Goal: Check status: Check status

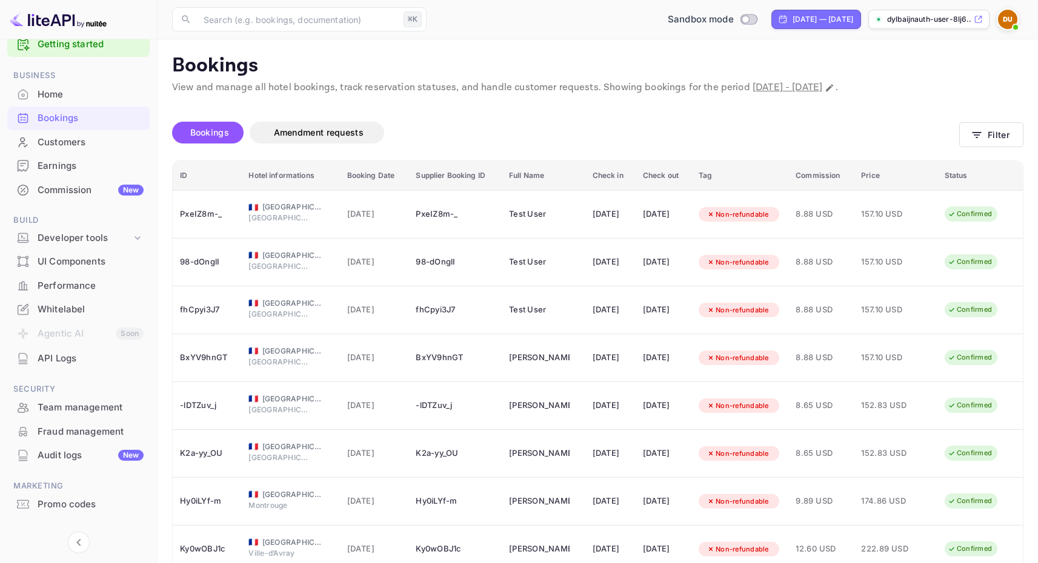
scroll to position [35, 0]
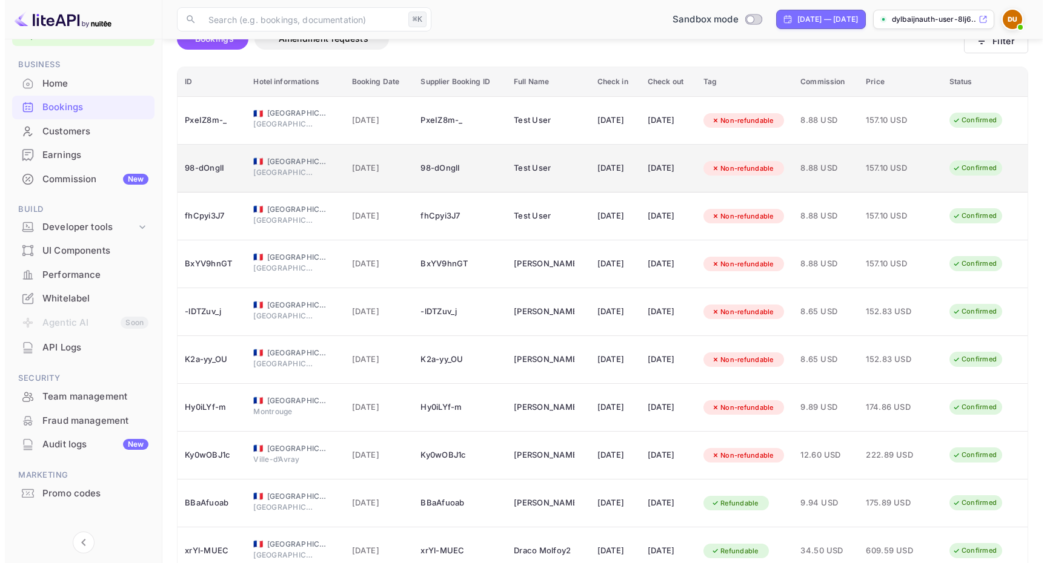
scroll to position [82, 0]
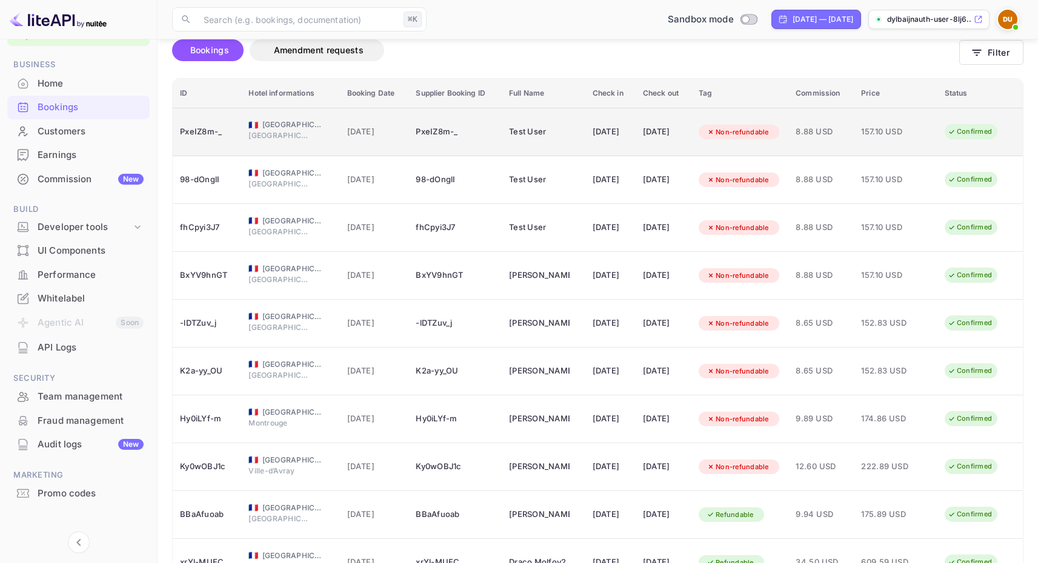
click at [459, 144] on td "PxeIZ8m-_" at bounding box center [454, 132] width 93 height 48
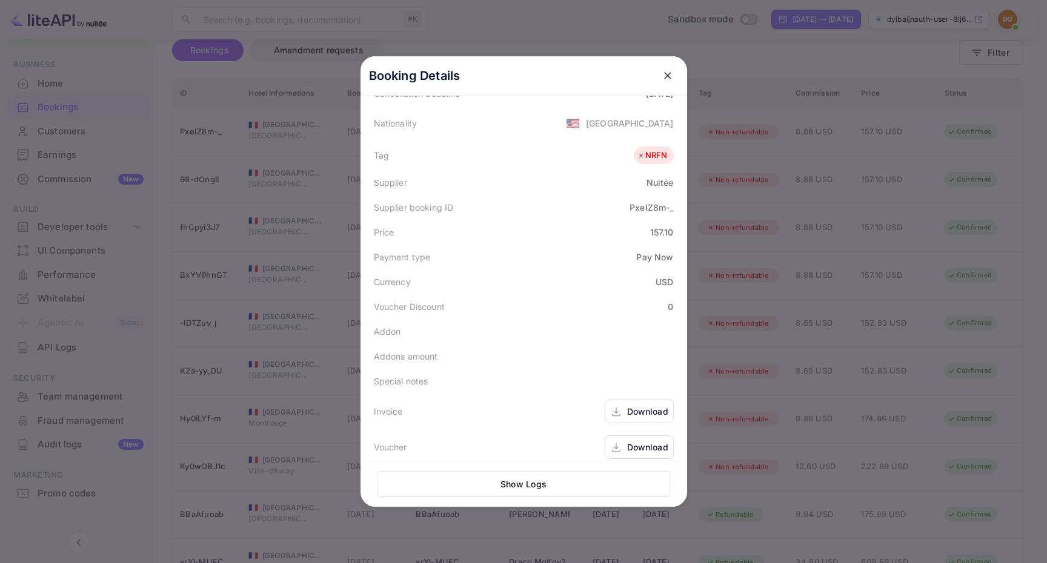
scroll to position [296, 0]
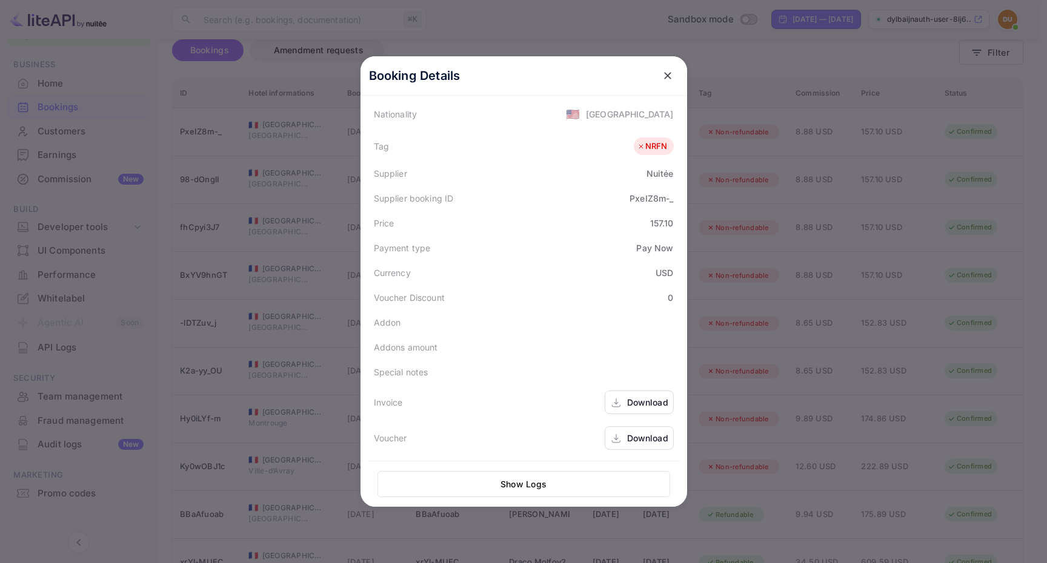
click at [643, 196] on div "PxeIZ8m-_" at bounding box center [651, 198] width 44 height 13
copy div "PxeIZ8m-_"
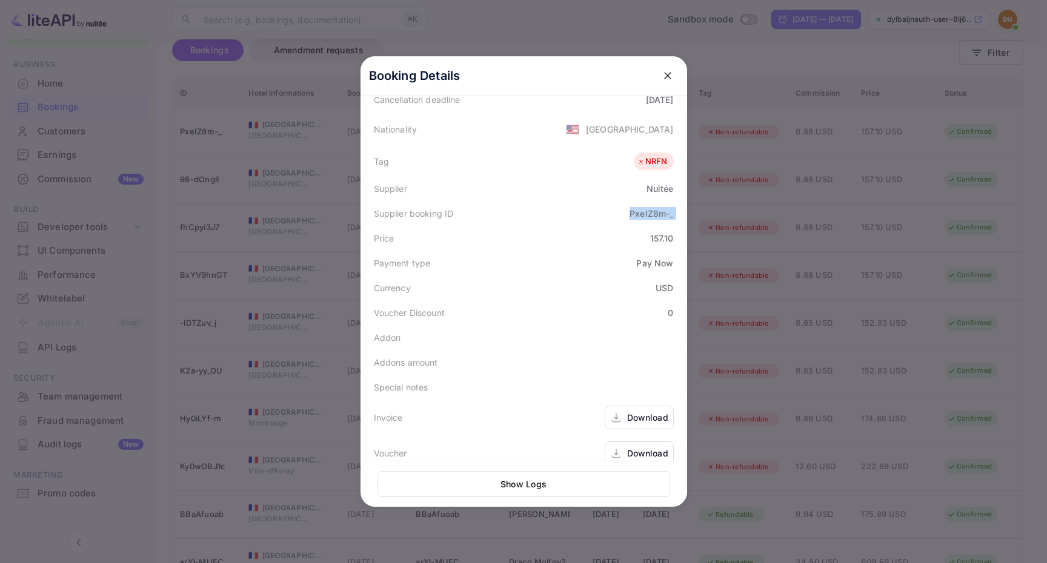
click at [664, 76] on icon "close" at bounding box center [667, 75] width 7 height 7
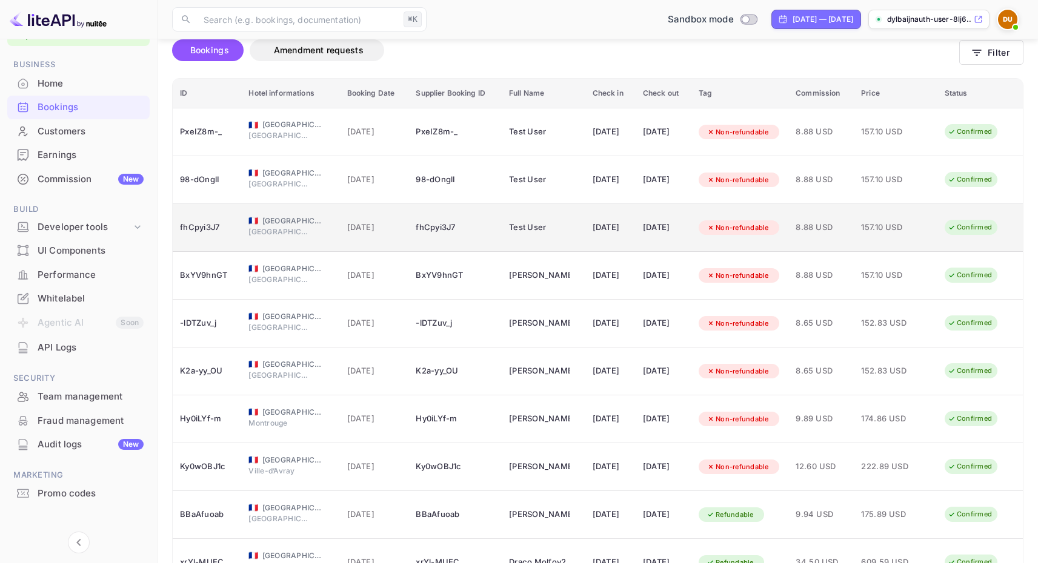
click at [440, 231] on div "fhCpyi3J7" at bounding box center [454, 227] width 79 height 19
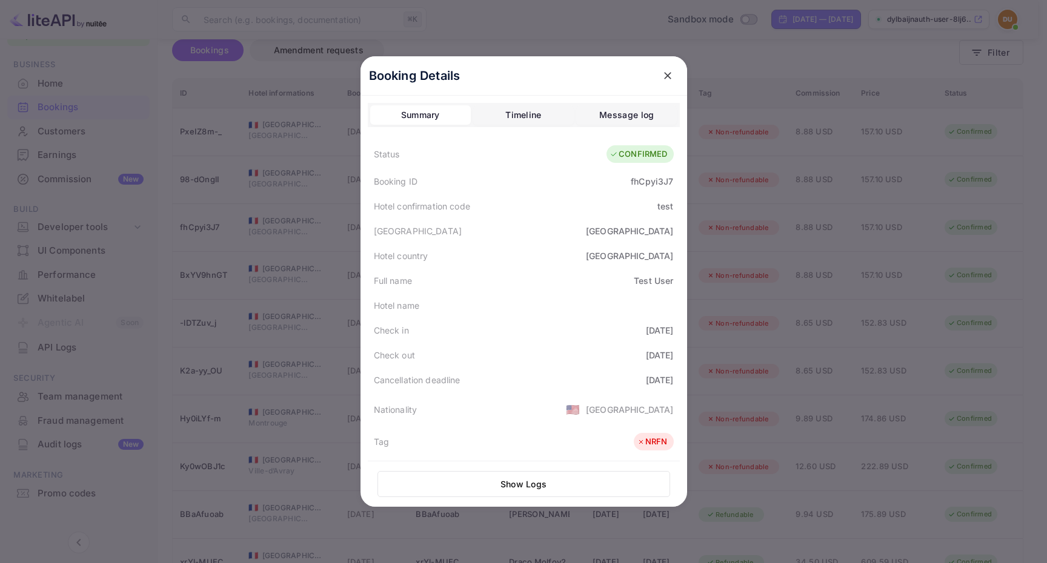
click at [659, 182] on div "fhCpyi3J7" at bounding box center [652, 181] width 42 height 13
copy div "fhCpyi3J7"
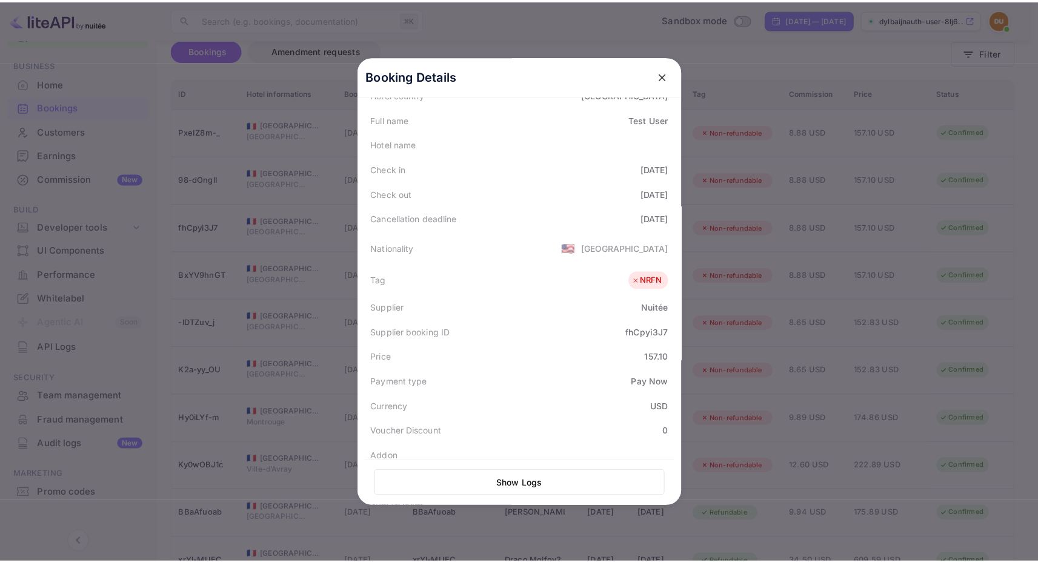
scroll to position [187, 0]
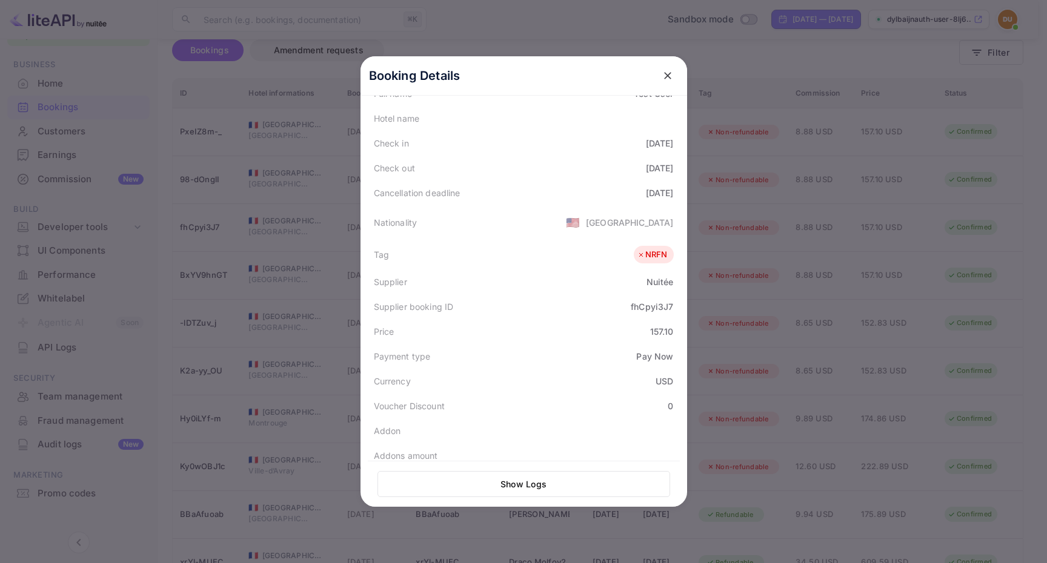
click at [666, 73] on icon "close" at bounding box center [667, 76] width 12 height 12
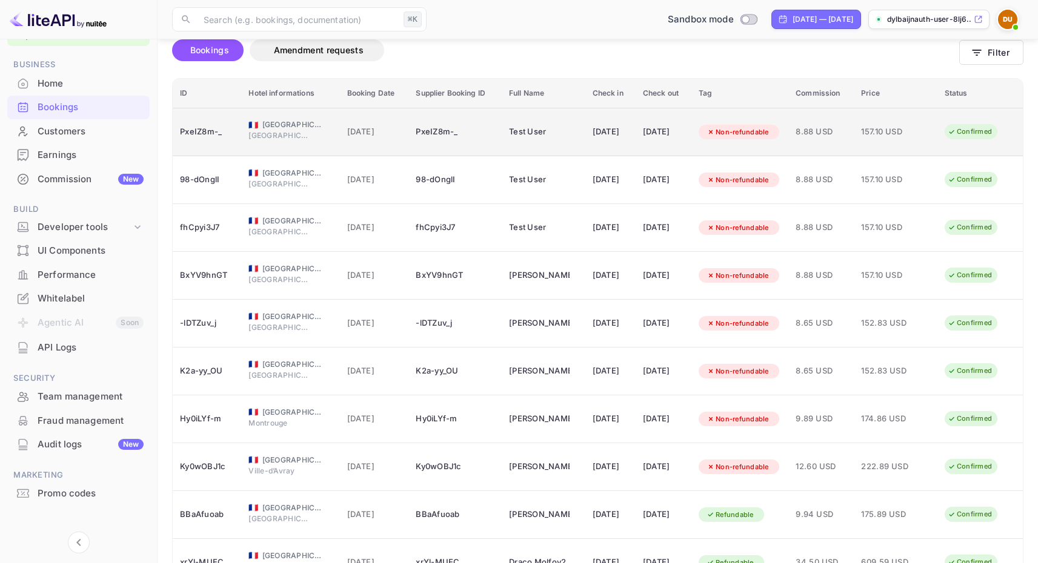
click at [420, 131] on div "PxeIZ8m-_" at bounding box center [454, 131] width 79 height 19
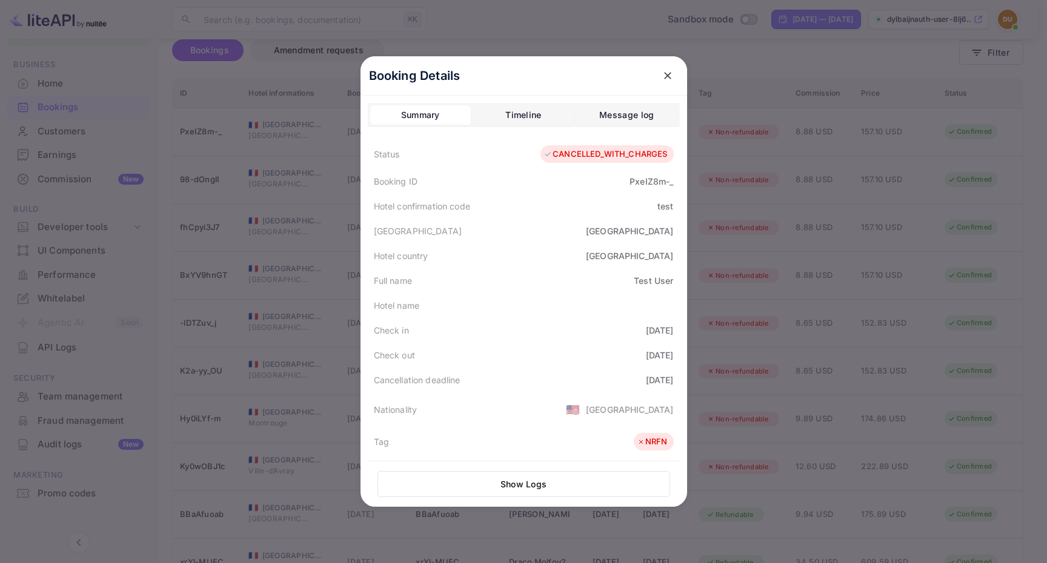
click at [664, 87] on div "Booking Details" at bounding box center [523, 75] width 326 height 39
click at [668, 81] on icon "close" at bounding box center [667, 76] width 12 height 12
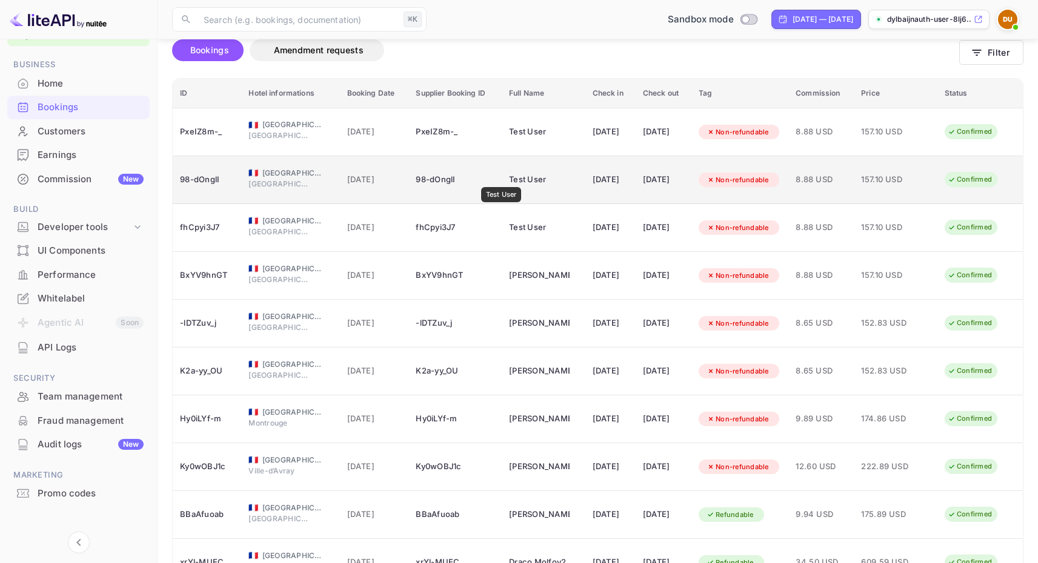
click at [509, 179] on div "Test User" at bounding box center [539, 179] width 61 height 19
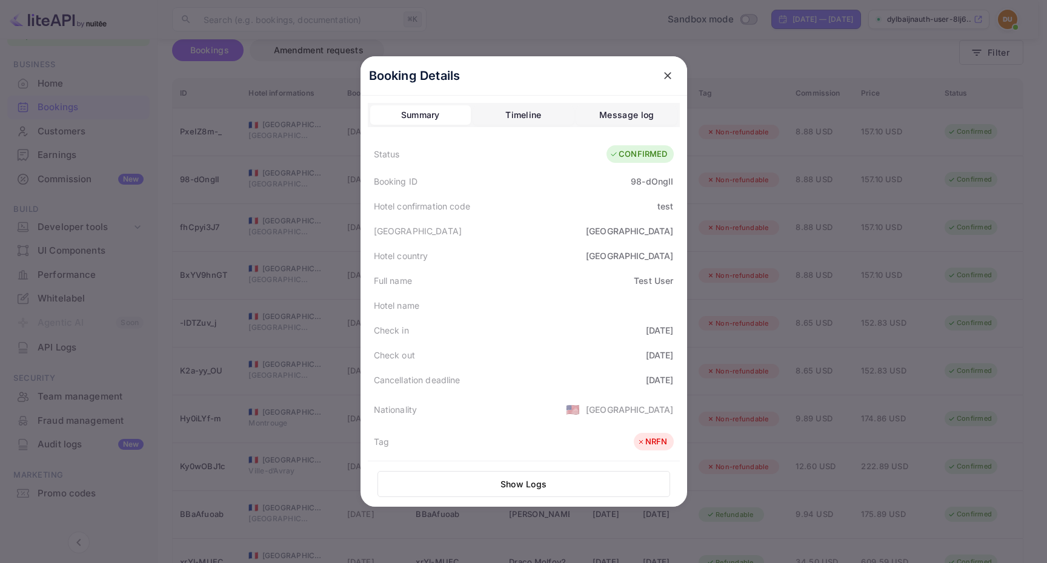
click at [670, 74] on button "close" at bounding box center [668, 76] width 22 height 22
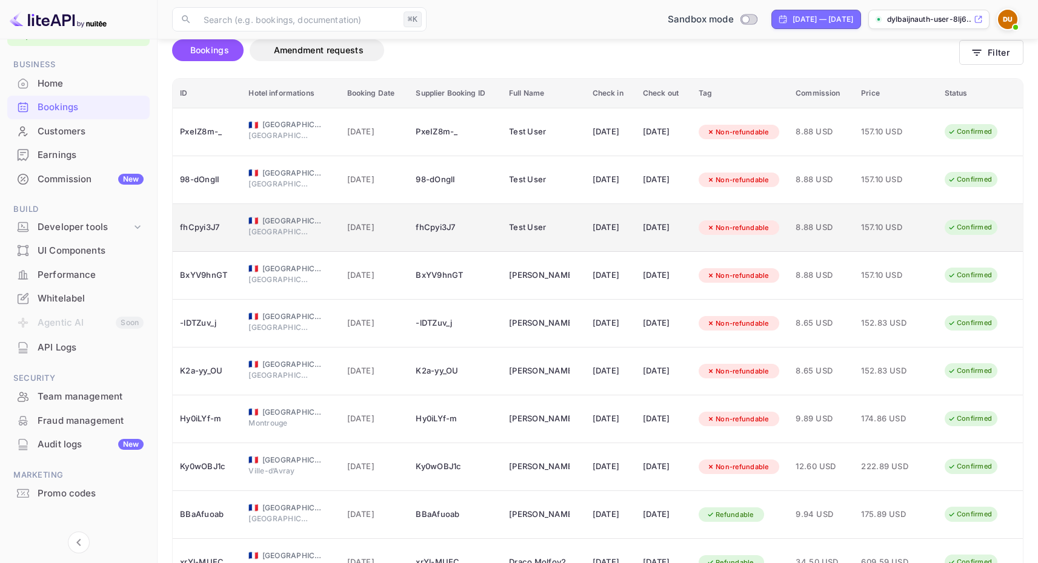
click at [482, 241] on td "fhCpyi3J7" at bounding box center [454, 228] width 93 height 48
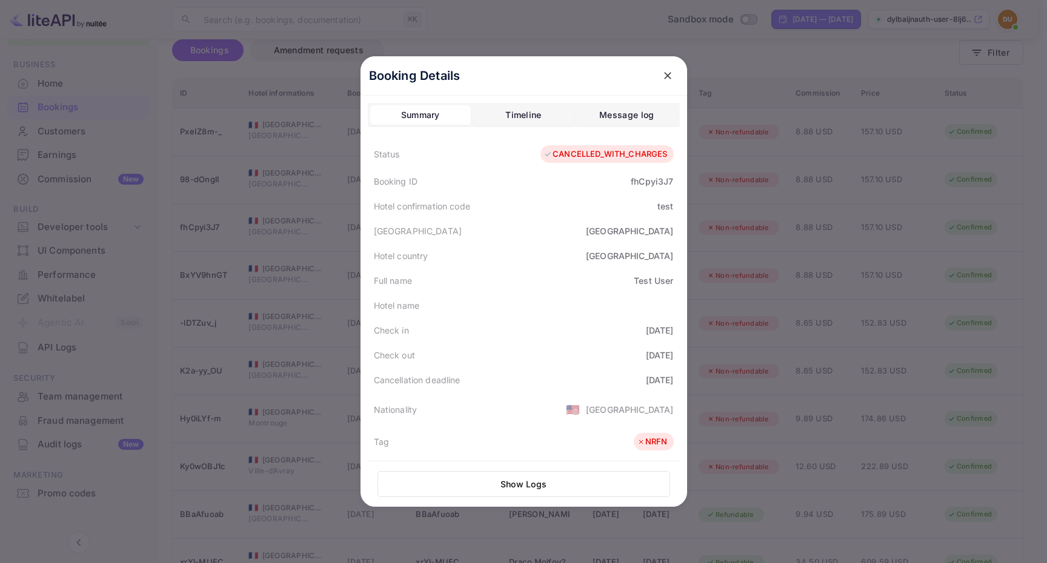
click at [663, 82] on button "close" at bounding box center [668, 76] width 22 height 22
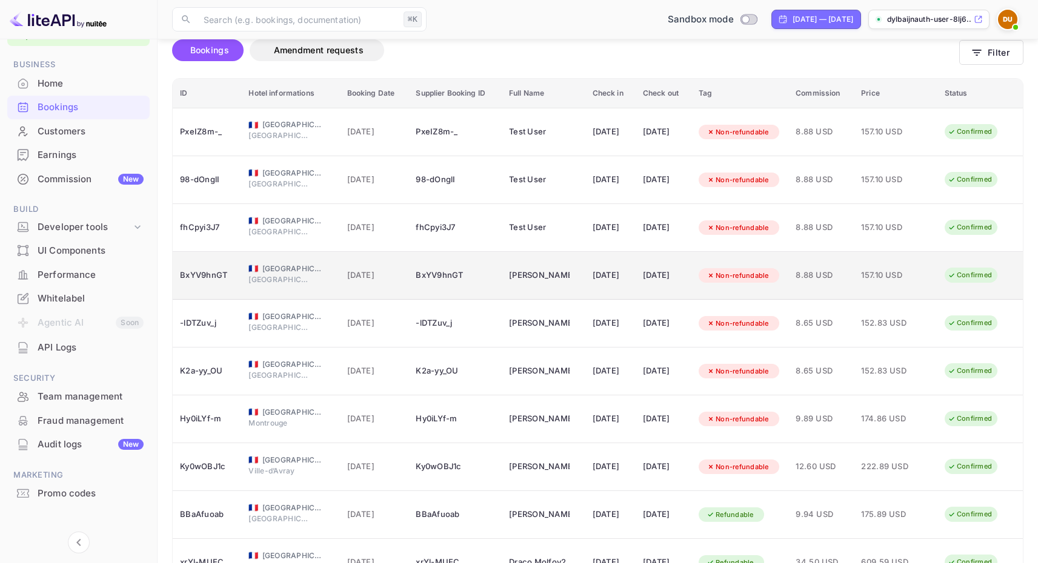
click at [502, 258] on td "[PERSON_NAME]" at bounding box center [544, 276] width 84 height 48
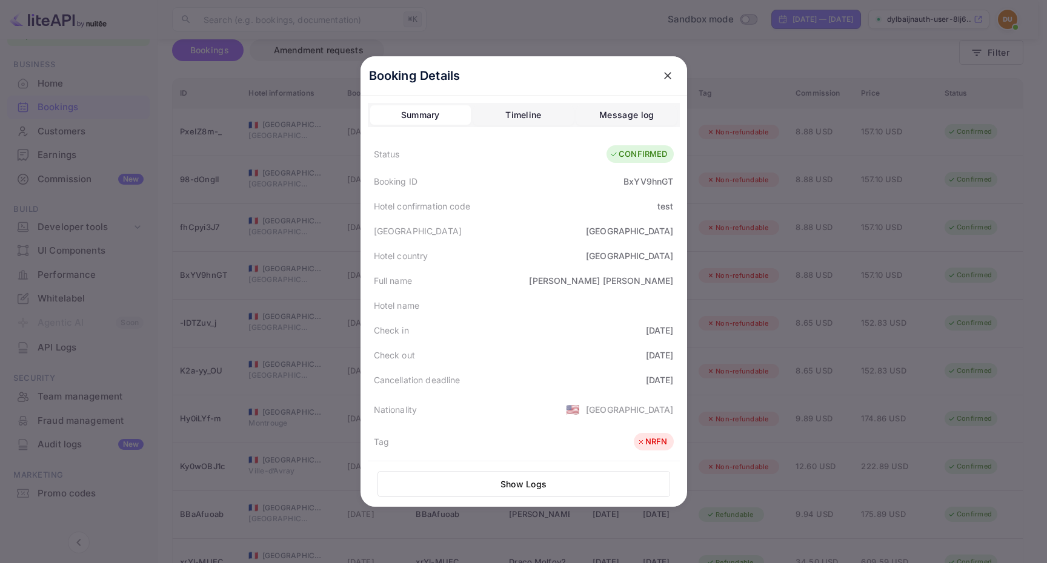
click at [670, 82] on div at bounding box center [668, 76] width 22 height 22
click at [663, 77] on icon "close" at bounding box center [667, 76] width 12 height 12
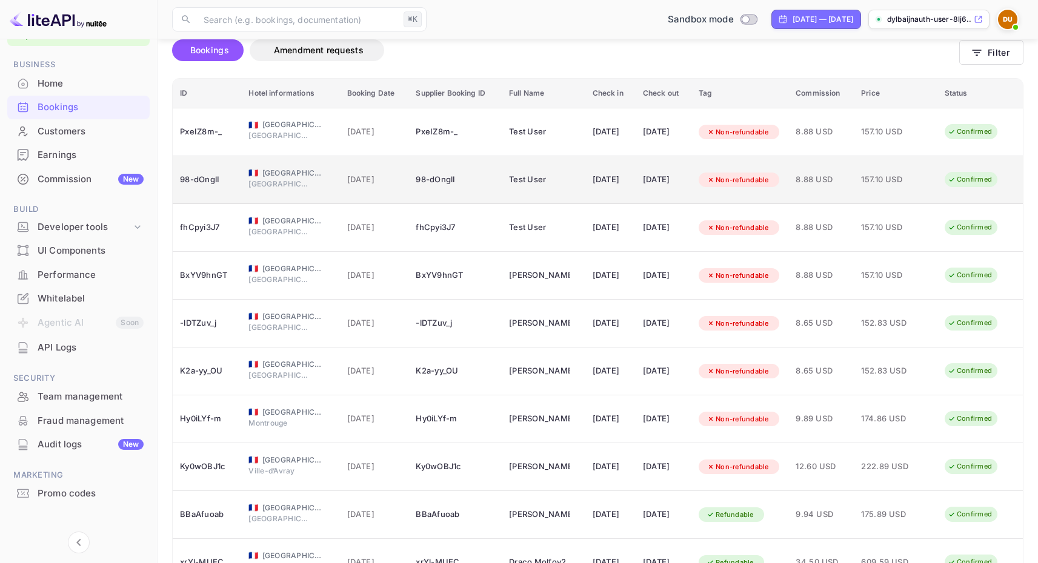
click at [417, 180] on div "98-dOnglI" at bounding box center [454, 179] width 79 height 19
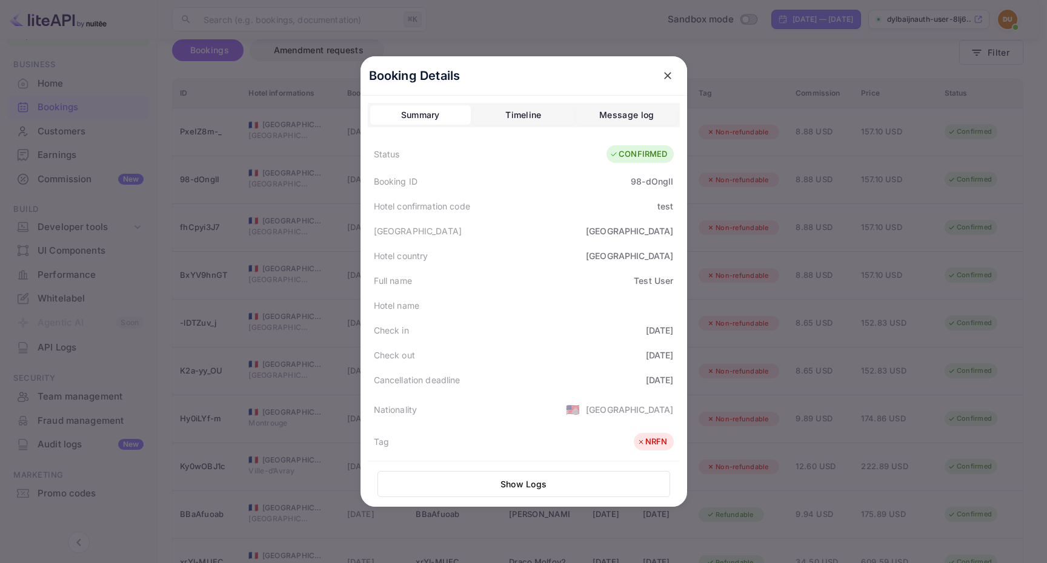
click at [646, 178] on div "98-dOnglI" at bounding box center [652, 181] width 42 height 13
copy div "98-dOnglI"
click at [663, 73] on icon "close" at bounding box center [667, 76] width 12 height 12
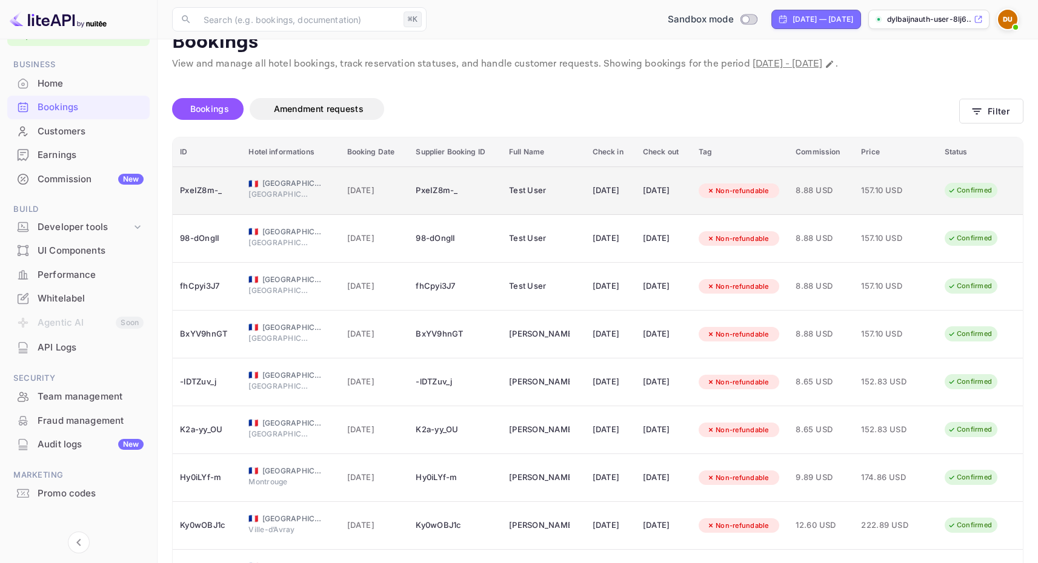
scroll to position [13, 0]
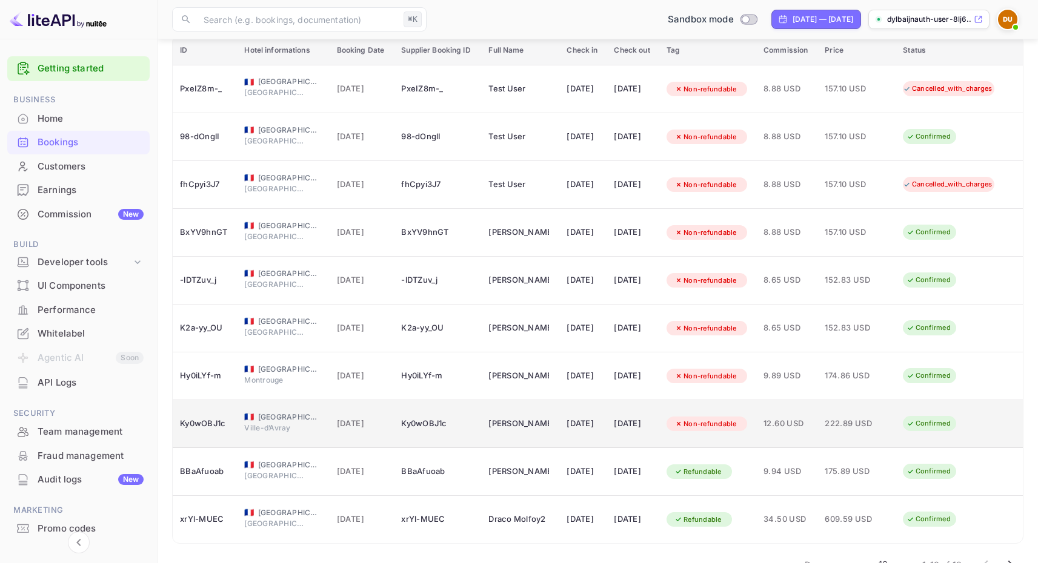
scroll to position [157, 0]
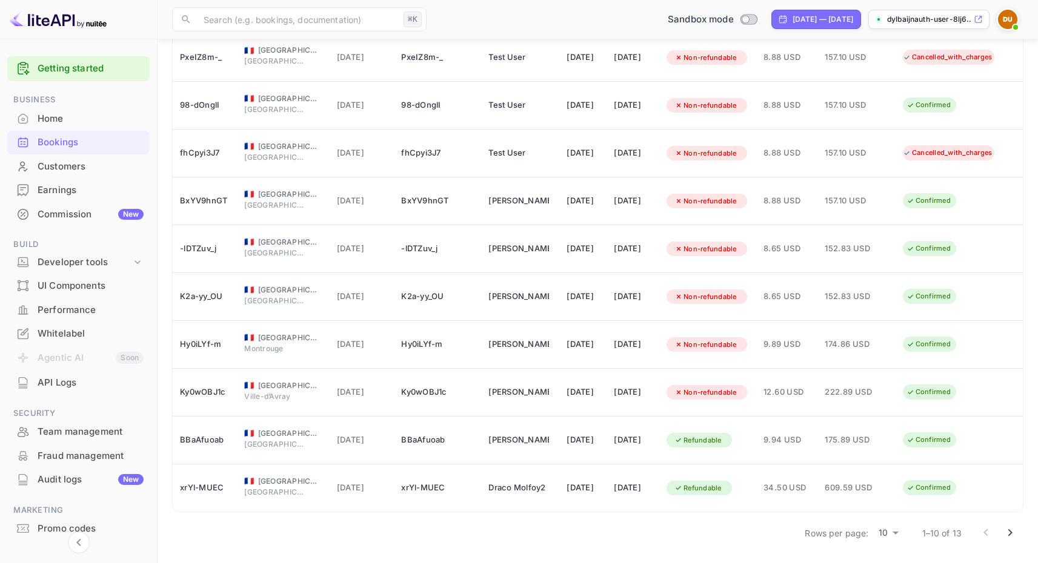
click at [1005, 532] on icon "Go to next page" at bounding box center [1009, 533] width 15 height 15
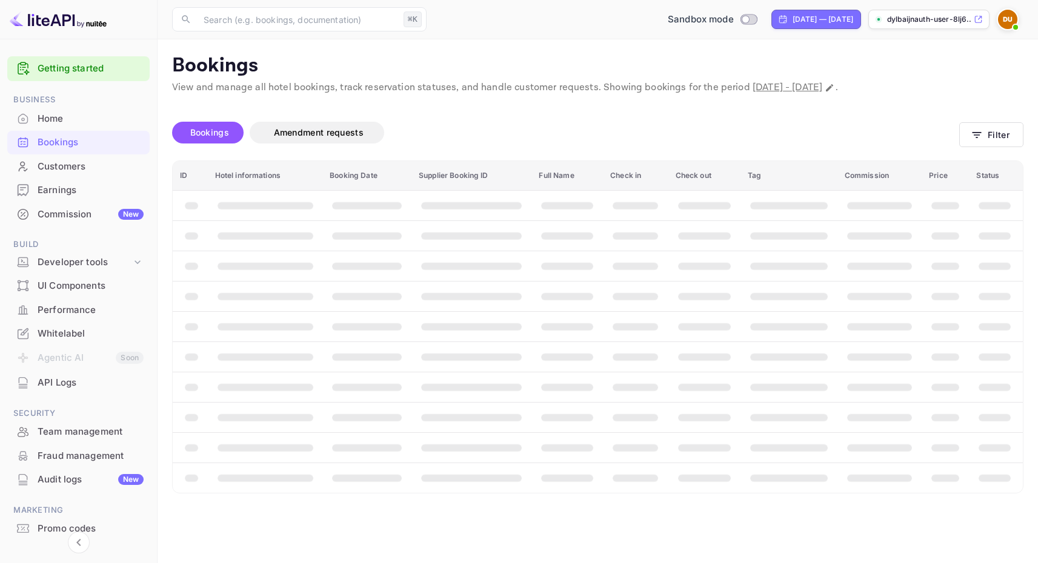
scroll to position [0, 0]
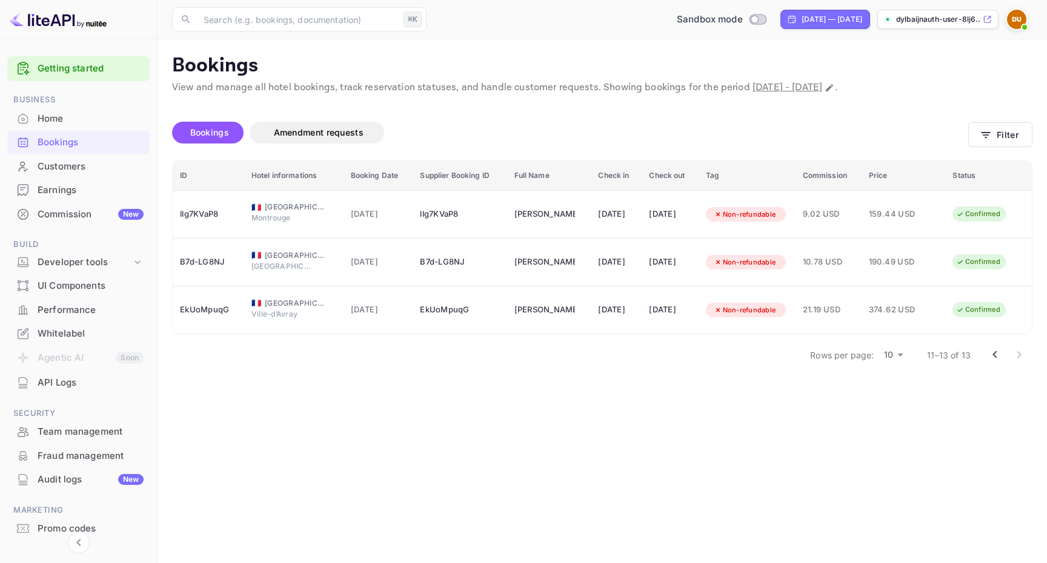
click at [996, 349] on icon "Go to previous page" at bounding box center [994, 355] width 15 height 15
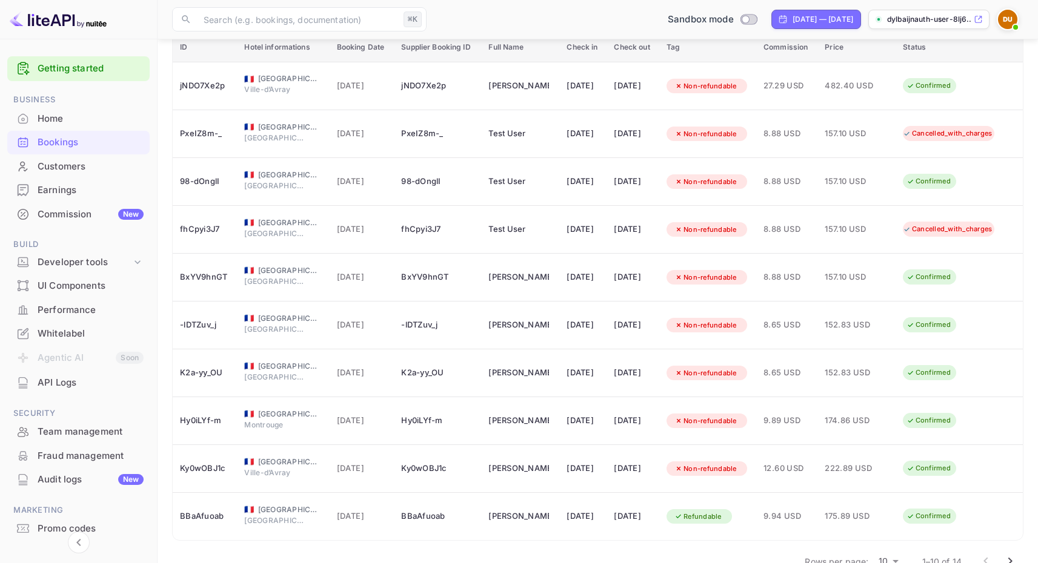
scroll to position [157, 0]
